Goal: Information Seeking & Learning: Learn about a topic

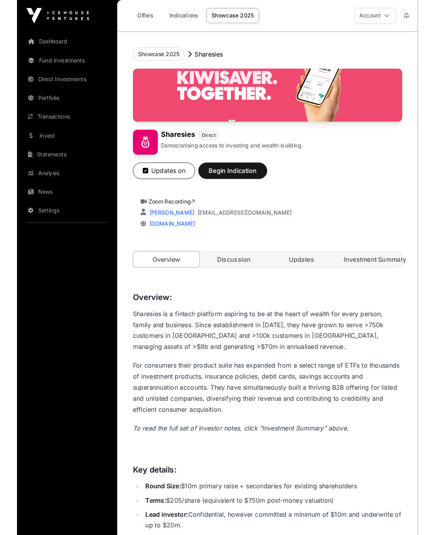
scroll to position [463, 0]
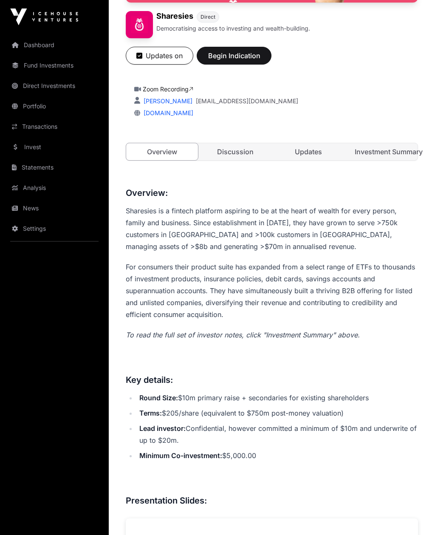
click at [390, 156] on link "Investment Summary" at bounding box center [382, 152] width 72 height 17
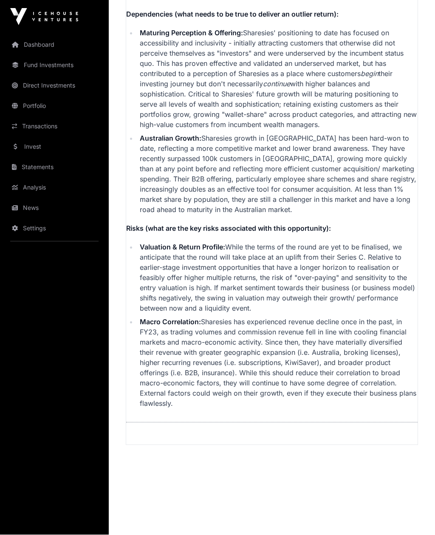
scroll to position [2352, 0]
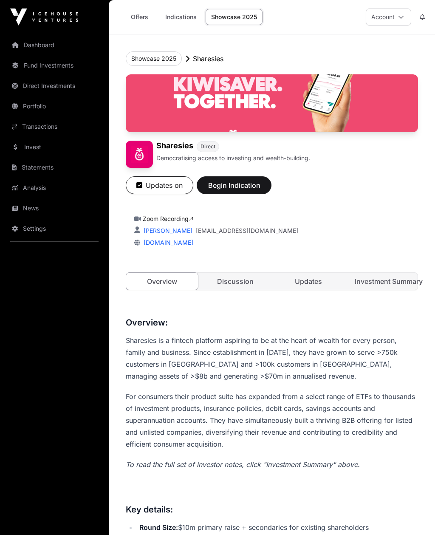
click at [312, 279] on link "Updates" at bounding box center [309, 281] width 72 height 17
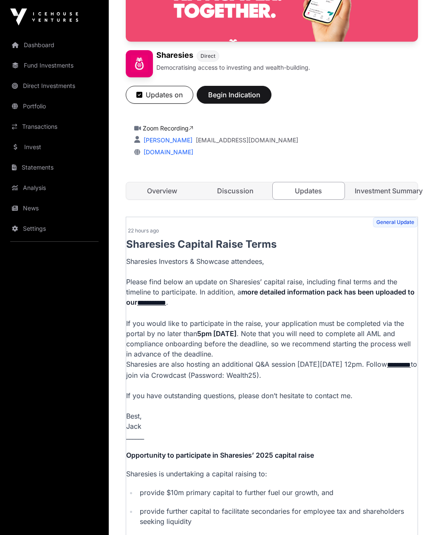
scroll to position [90, 0]
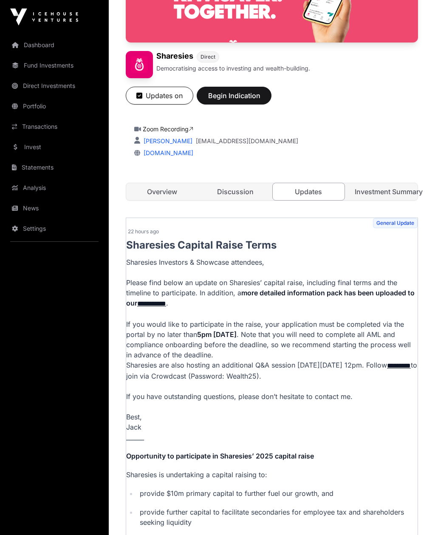
click at [387, 193] on link "Investment Summary" at bounding box center [382, 191] width 72 height 17
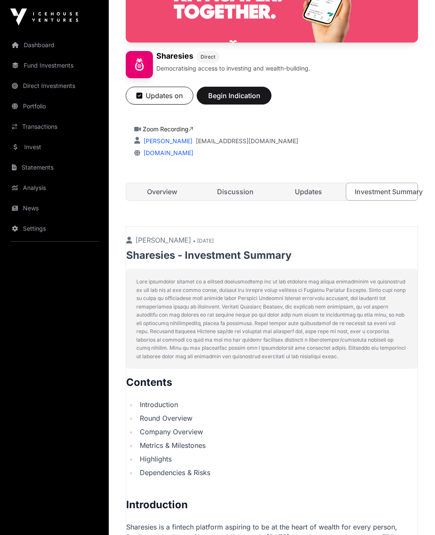
click at [234, 194] on link "Discussion" at bounding box center [236, 191] width 72 height 17
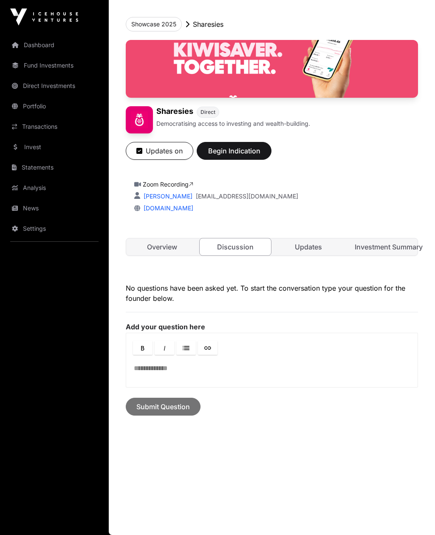
scroll to position [62, 0]
click at [390, 238] on link "Investment Summary" at bounding box center [382, 246] width 72 height 17
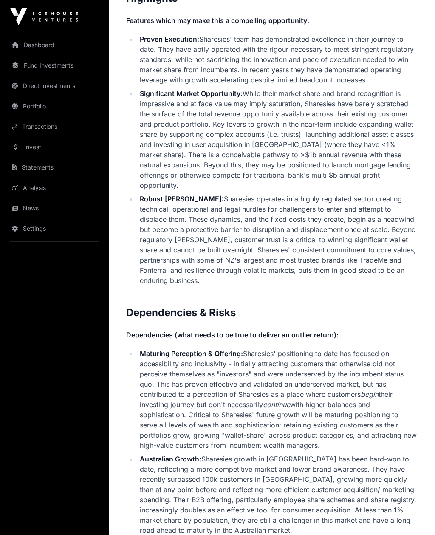
scroll to position [2032, 0]
